Goal: Find specific page/section: Find specific page/section

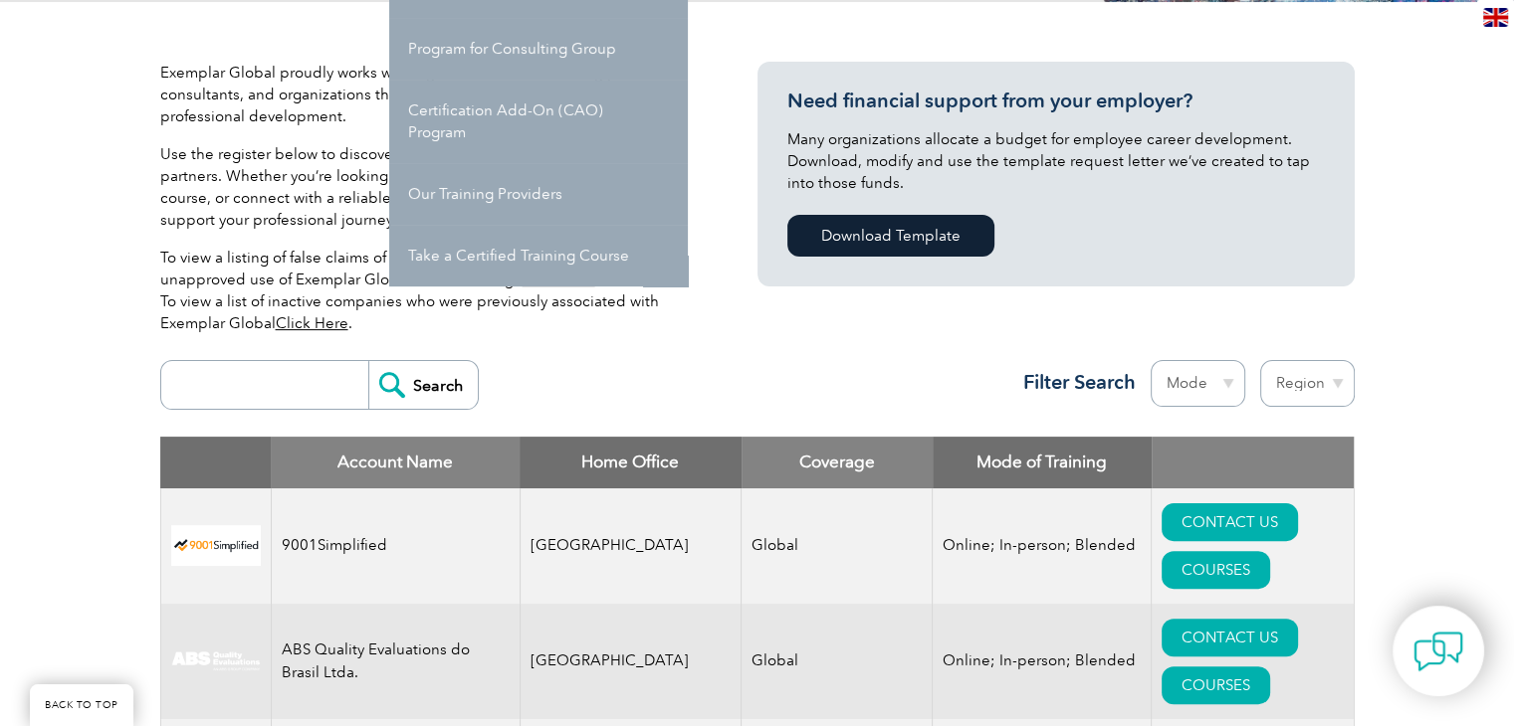
scroll to position [498, 0]
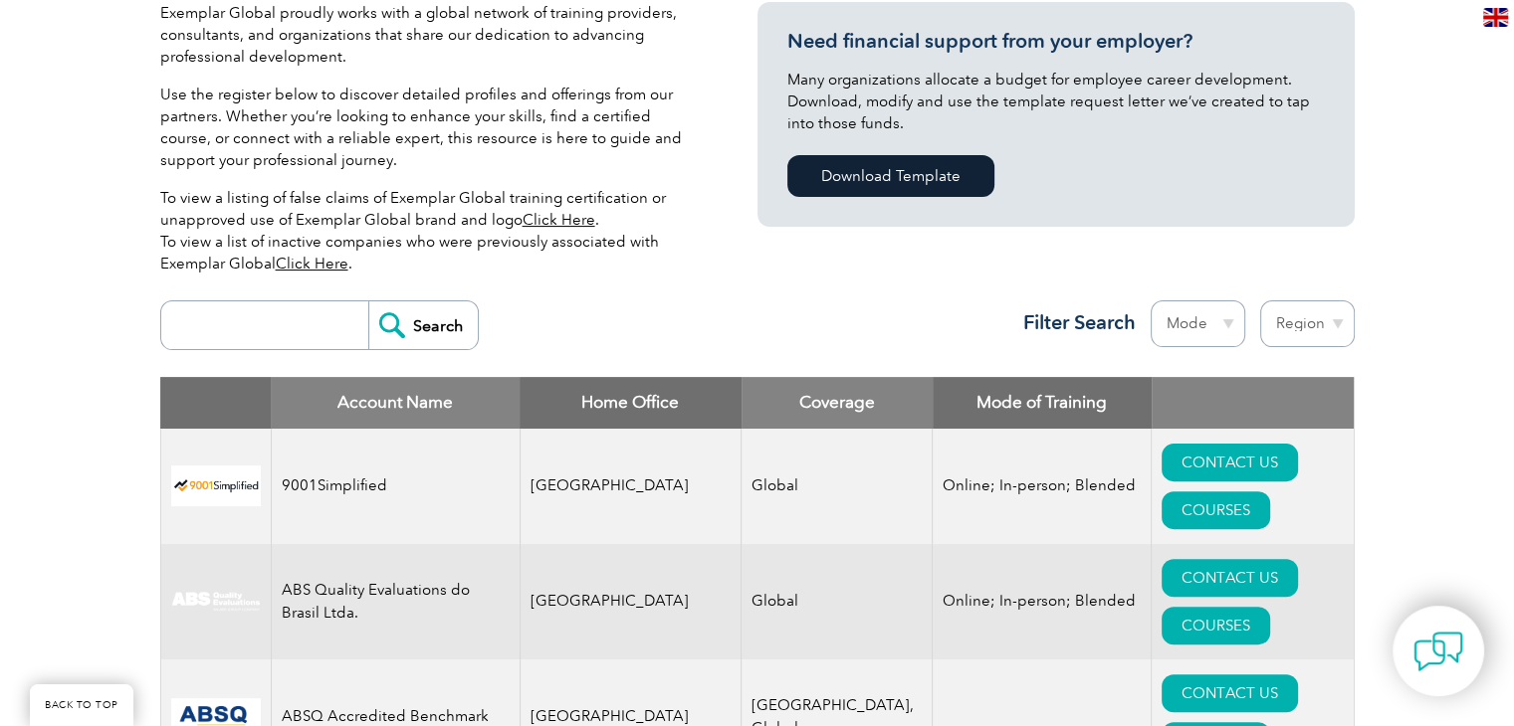
click at [227, 320] on input "search" at bounding box center [269, 326] width 197 height 48
type input "bluestar"
click at [407, 326] on input "Search" at bounding box center [422, 326] width 109 height 48
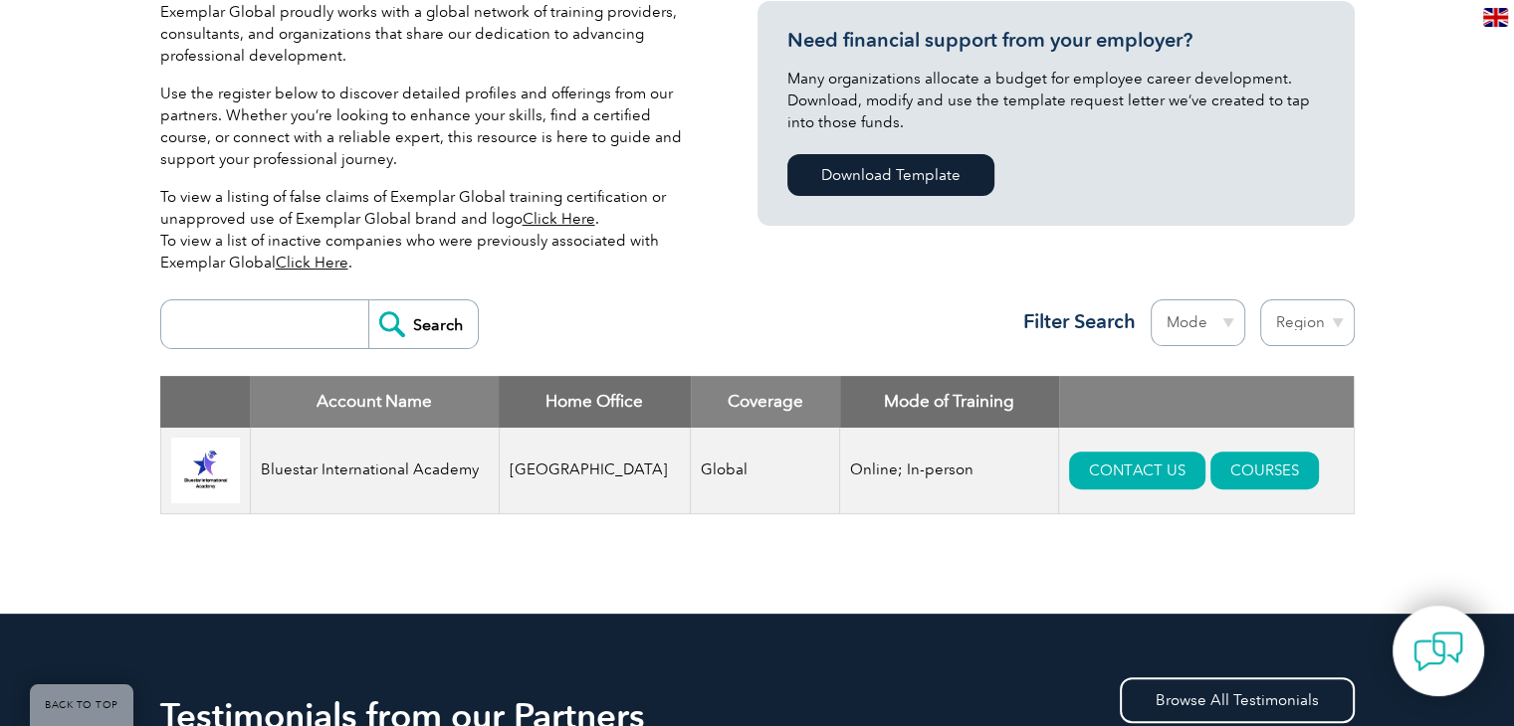
scroll to position [597, 0]
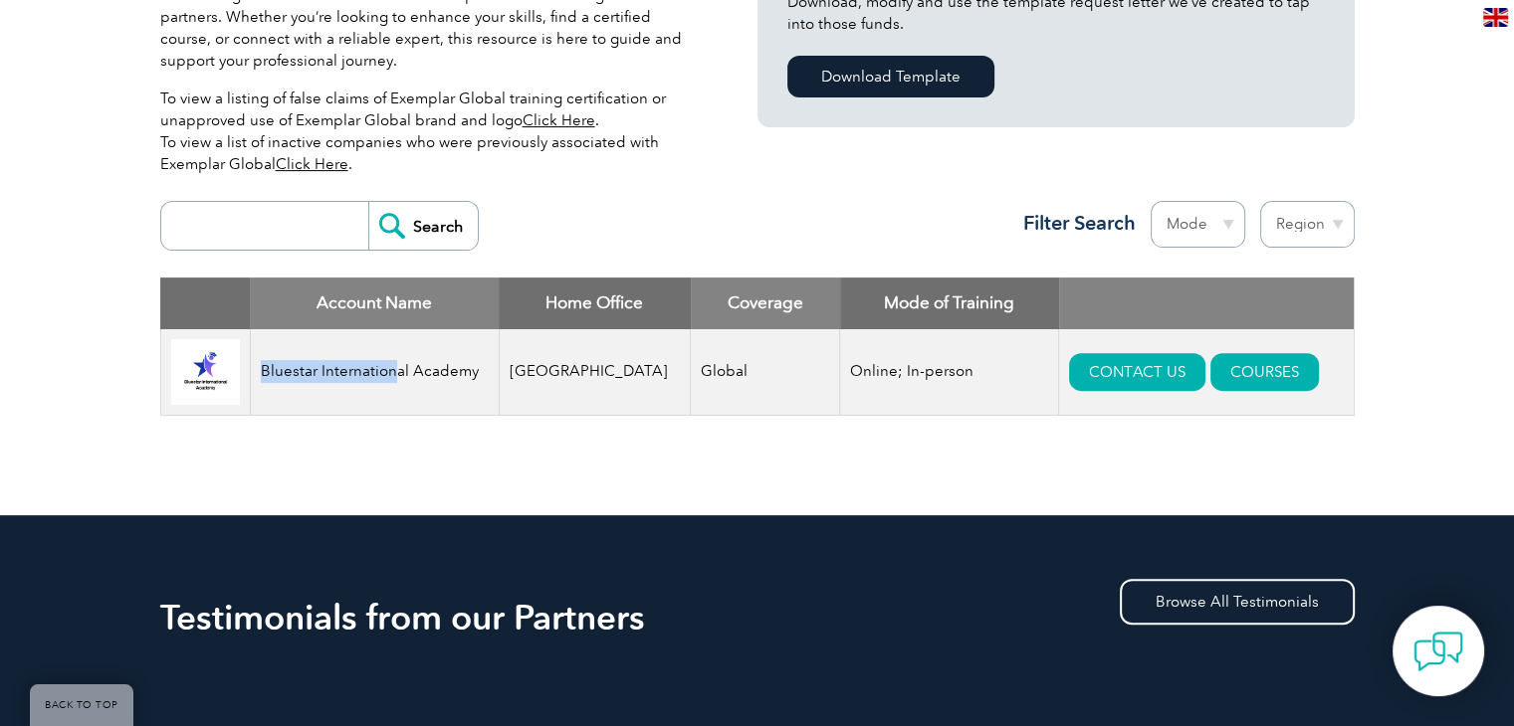
drag, startPoint x: 262, startPoint y: 371, endPoint x: 395, endPoint y: 374, distance: 133.4
click at [395, 374] on td "Bluestar International Academy" at bounding box center [374, 372] width 249 height 87
click at [309, 376] on td "Bluestar International Academy" at bounding box center [374, 372] width 249 height 87
drag, startPoint x: 274, startPoint y: 371, endPoint x: 471, endPoint y: 376, distance: 197.1
click at [471, 376] on td "Bluestar International Academy" at bounding box center [374, 372] width 249 height 87
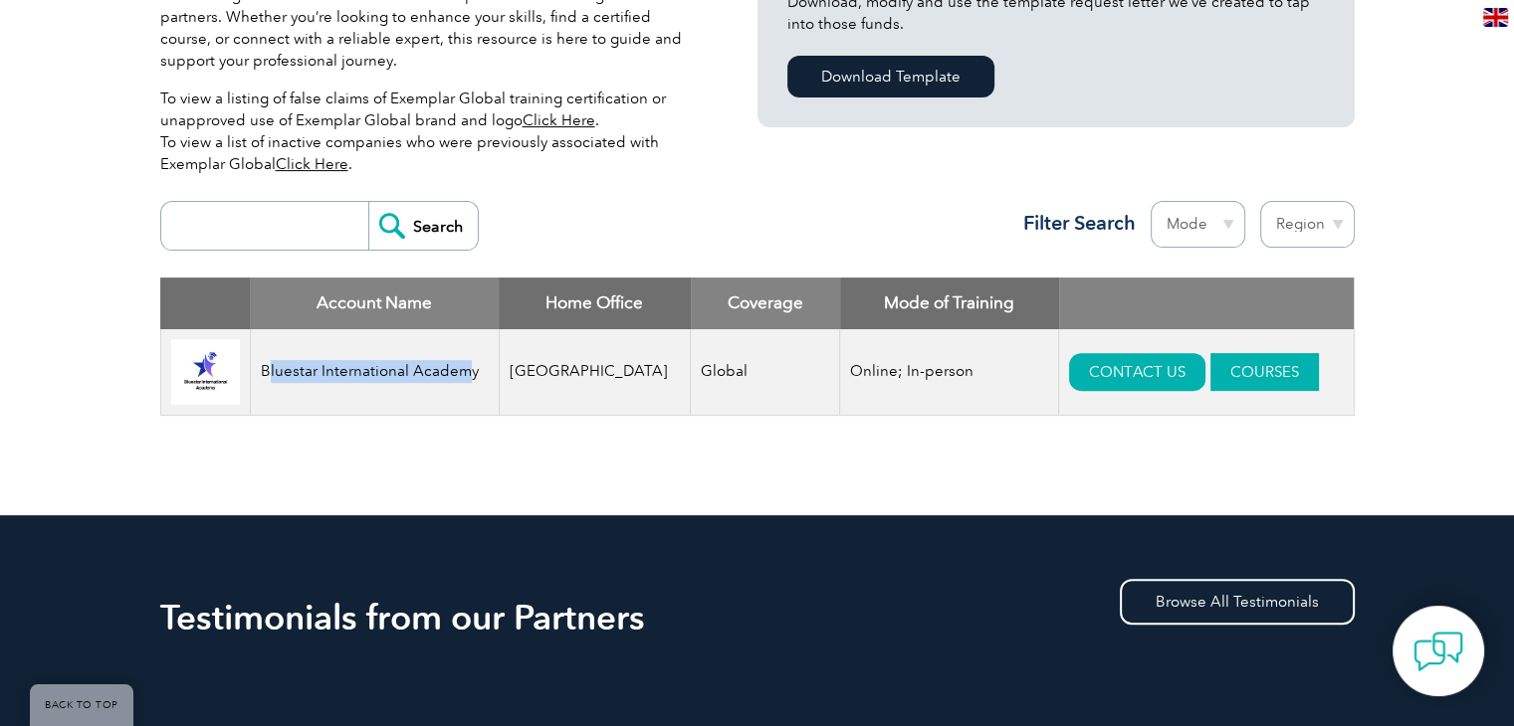
click at [1220, 360] on link "COURSES" at bounding box center [1264, 372] width 108 height 38
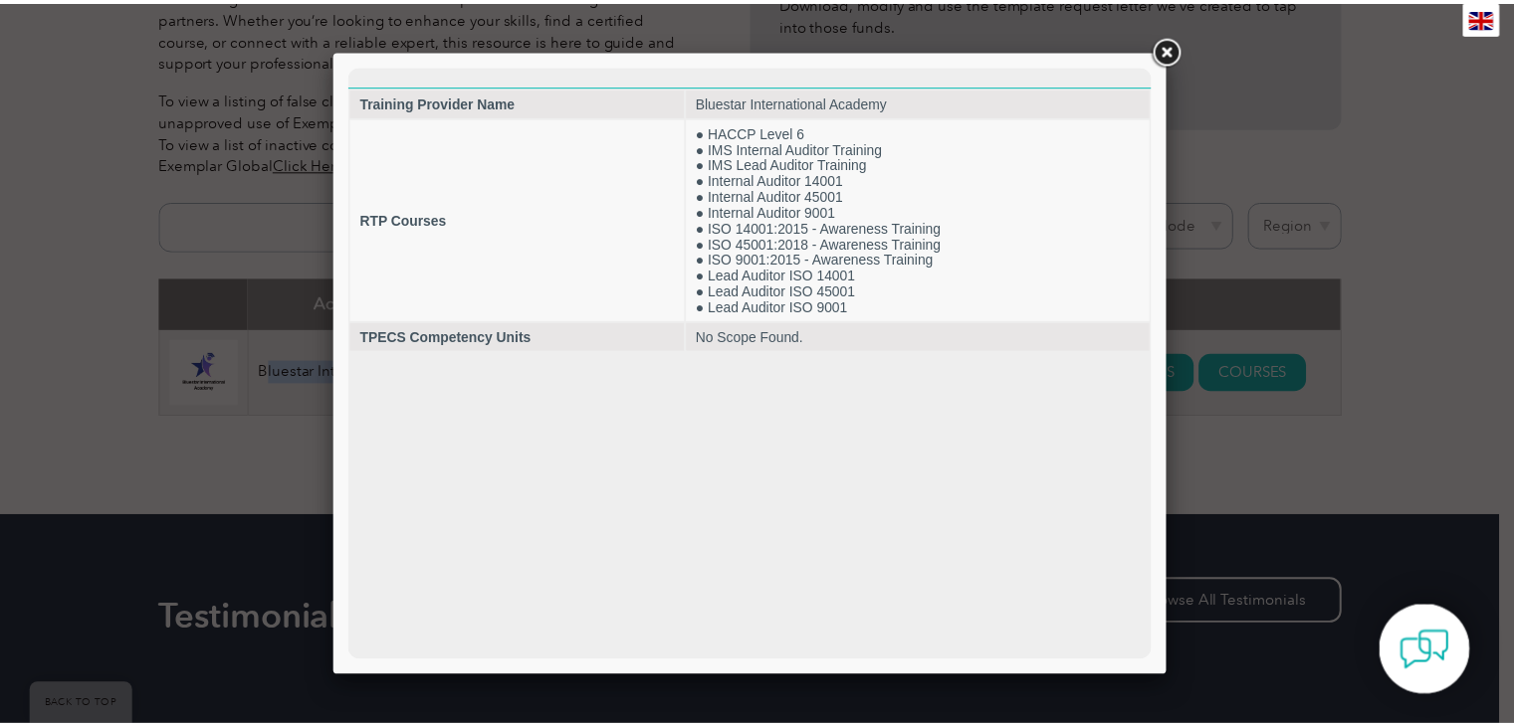
scroll to position [0, 0]
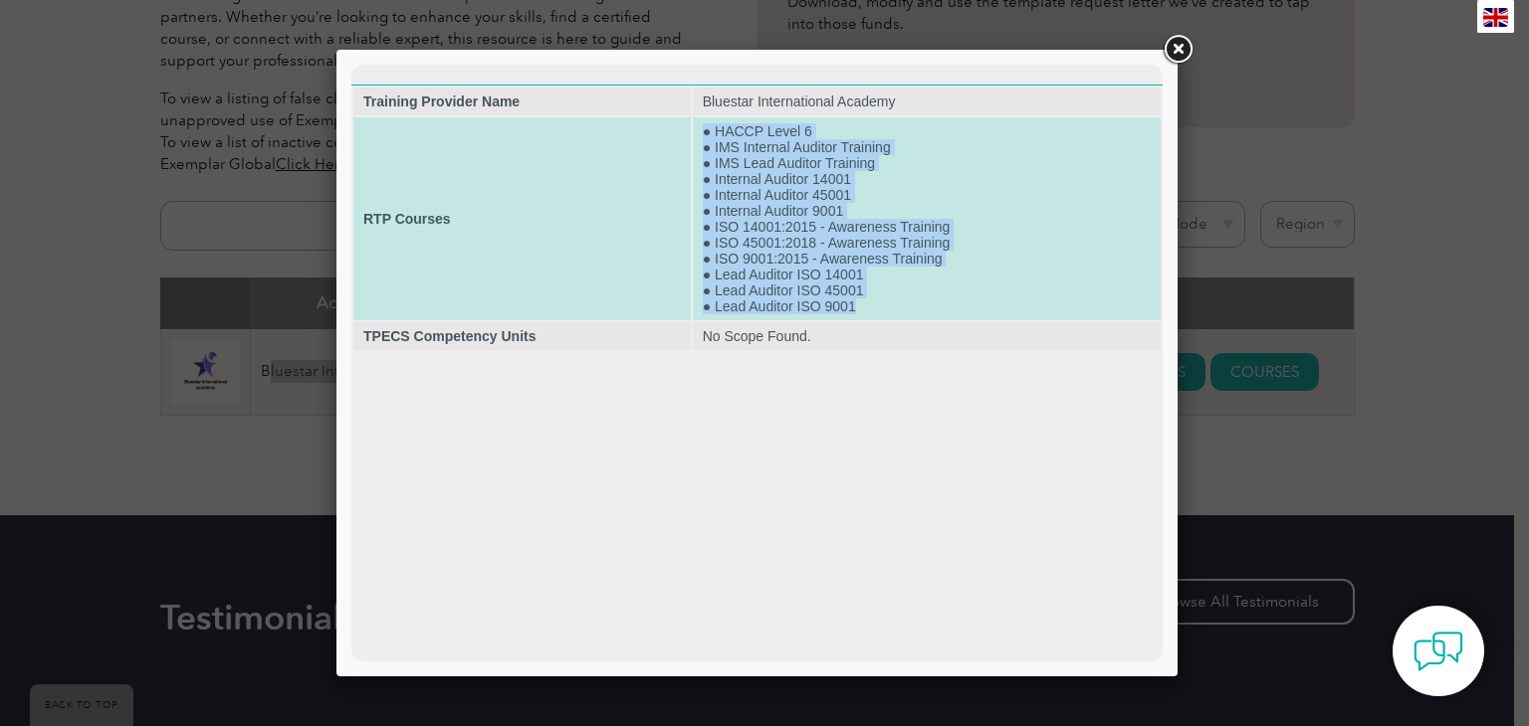
drag, startPoint x: 701, startPoint y: 133, endPoint x: 876, endPoint y: 314, distance: 252.0
click at [876, 314] on td "● HACCP Level 6 ● IMS Internal Auditor Training ● IMS Lead Auditor Training ● I…" at bounding box center [927, 218] width 468 height 203
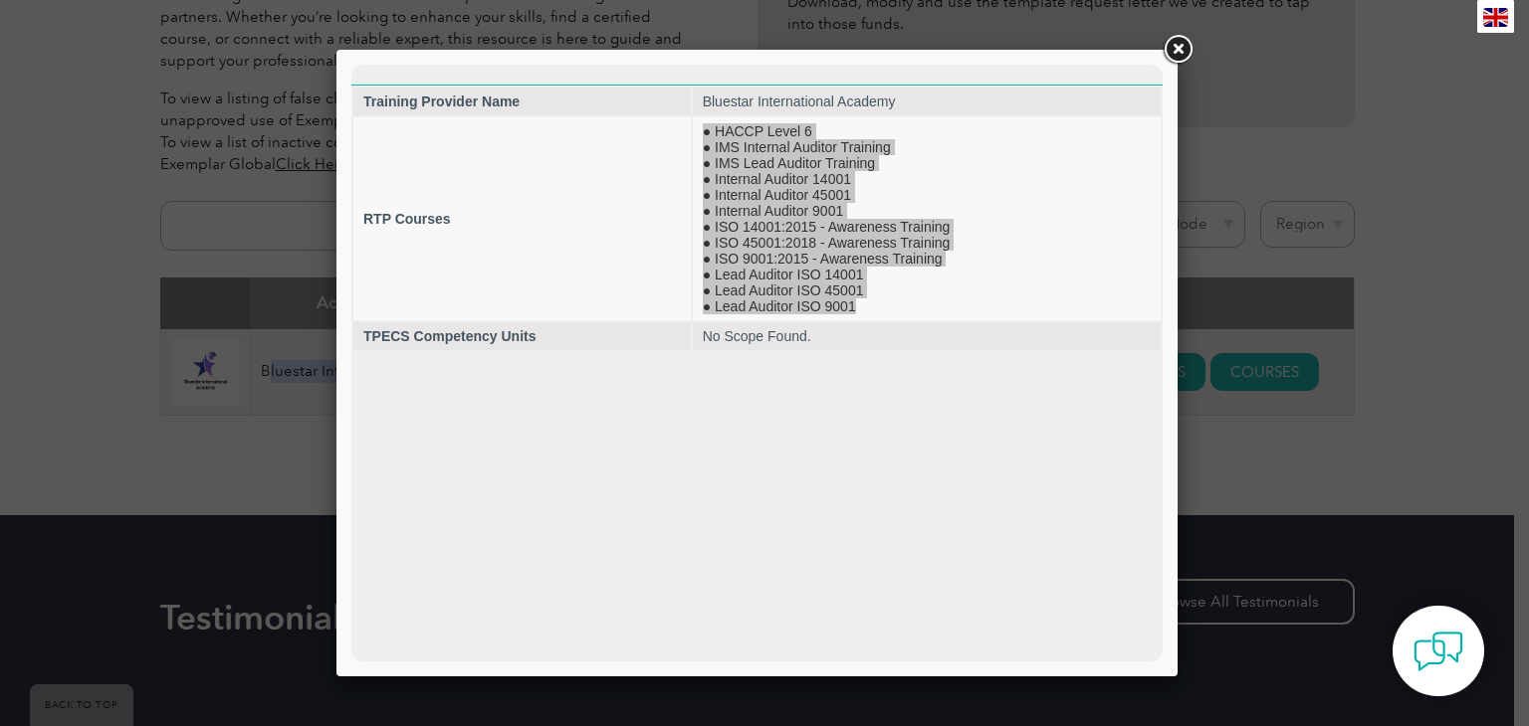
click at [1186, 46] on link at bounding box center [1177, 50] width 36 height 36
